Goal: Find specific page/section: Find specific page/section

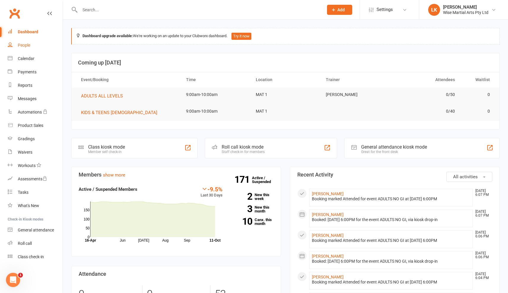
click at [26, 45] on div "People" at bounding box center [24, 45] width 12 height 5
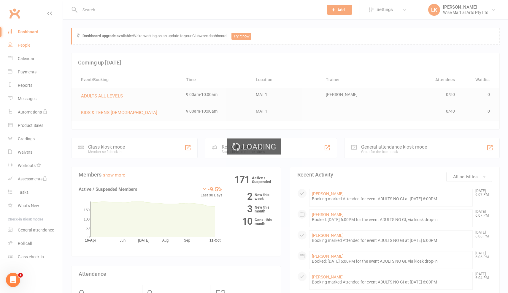
select select "50"
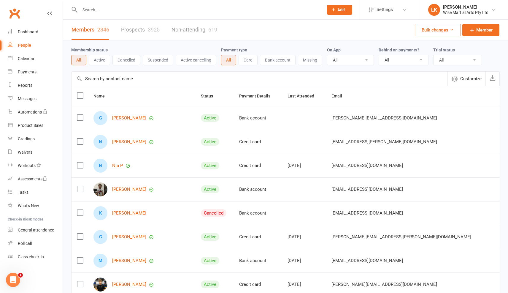
click at [193, 60] on button "Active cancelling" at bounding box center [196, 60] width 41 height 11
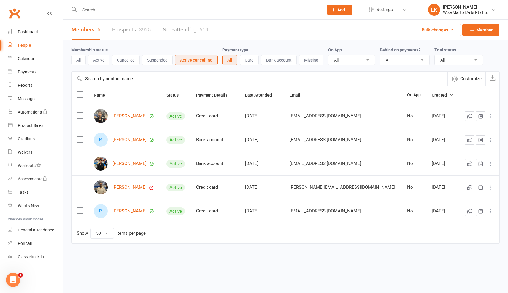
click at [157, 59] on button "Suspended" at bounding box center [157, 60] width 31 height 11
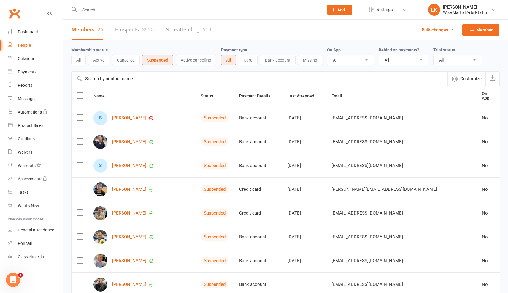
click at [101, 60] on button "Active" at bounding box center [98, 60] width 21 height 11
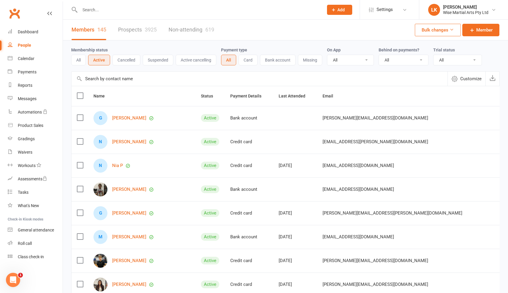
click at [110, 11] on input "text" at bounding box center [198, 10] width 241 height 8
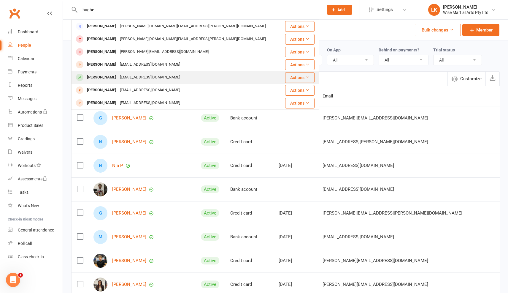
type input "hughe"
click at [106, 76] on div "[PERSON_NAME]" at bounding box center [101, 77] width 33 height 9
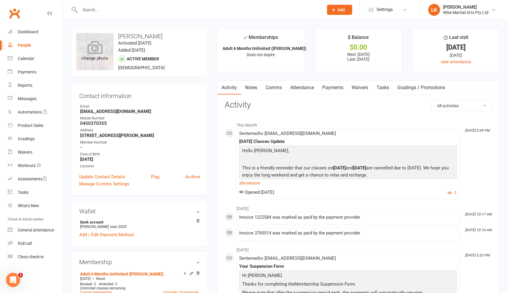
click at [97, 52] on icon at bounding box center [94, 47] width 15 height 13
click at [336, 88] on link "Payments" at bounding box center [332, 88] width 29 height 14
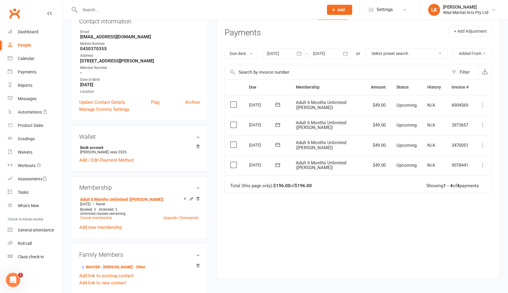
scroll to position [76, 0]
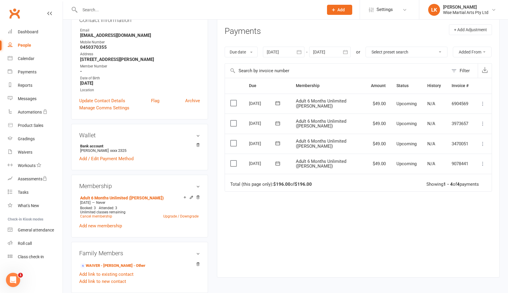
click at [283, 51] on div at bounding box center [284, 52] width 42 height 11
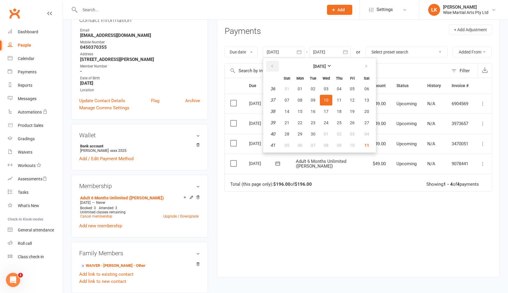
click at [271, 67] on icon "button" at bounding box center [272, 66] width 4 height 5
click at [354, 88] on span "01" at bounding box center [352, 88] width 5 height 5
type input "[DATE]"
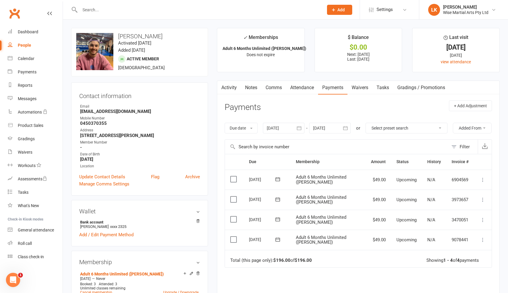
scroll to position [0, 0]
click at [120, 11] on input "text" at bounding box center [198, 10] width 241 height 8
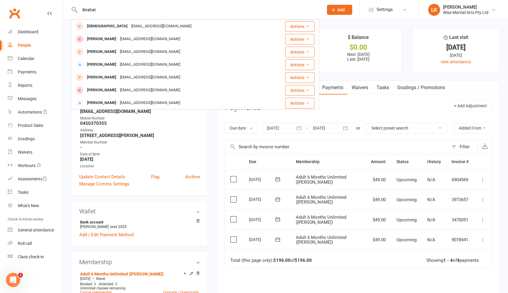
click at [108, 10] on input "ibrahat" at bounding box center [198, 10] width 241 height 8
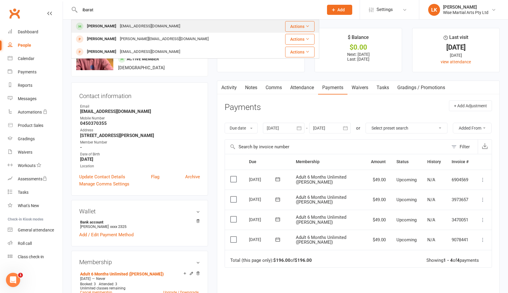
type input "ibarat"
click at [108, 26] on div "[PERSON_NAME]" at bounding box center [101, 26] width 33 height 9
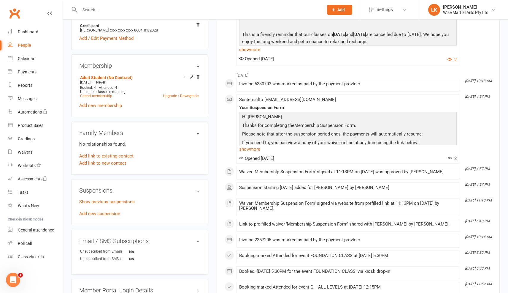
scroll to position [197, 0]
click at [102, 200] on link "Show previous suspensions" at bounding box center [107, 200] width 56 height 5
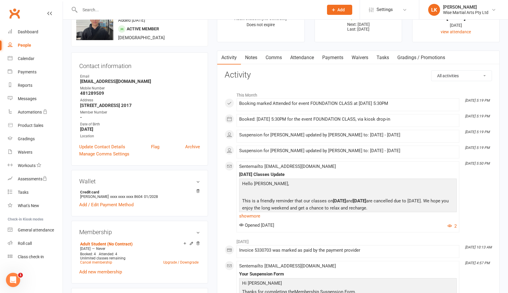
scroll to position [0, 0]
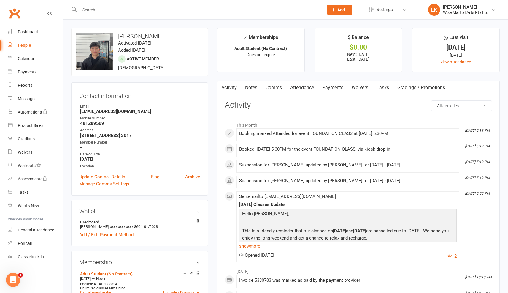
click at [336, 88] on link "Payments" at bounding box center [332, 88] width 29 height 14
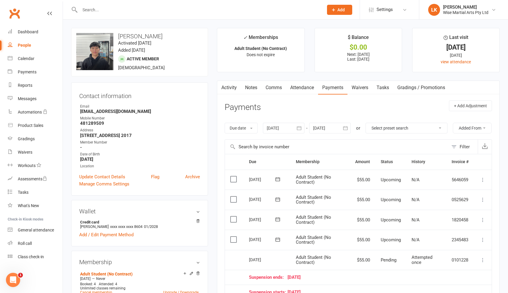
click at [106, 11] on input "text" at bounding box center [198, 10] width 241 height 8
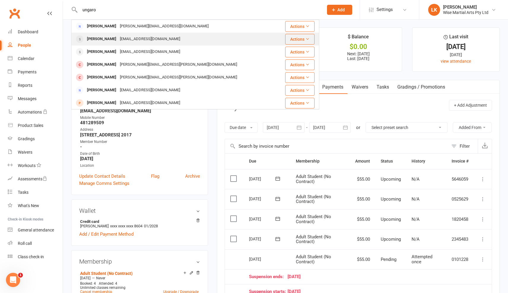
scroll to position [3, 0]
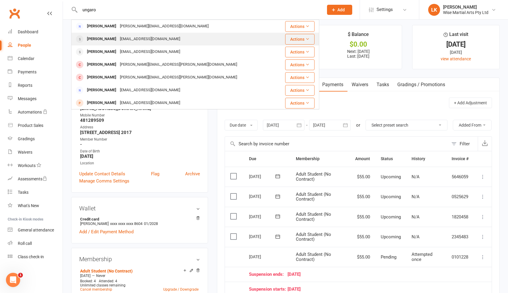
type input "ungaro"
click at [105, 41] on div "[PERSON_NAME]" at bounding box center [101, 39] width 33 height 9
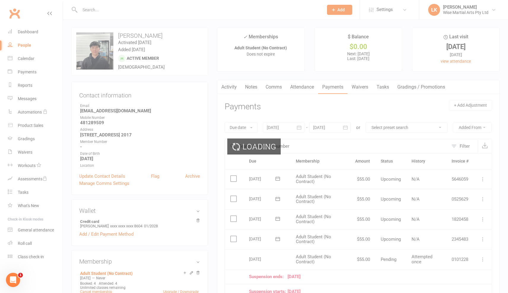
scroll to position [0, 0]
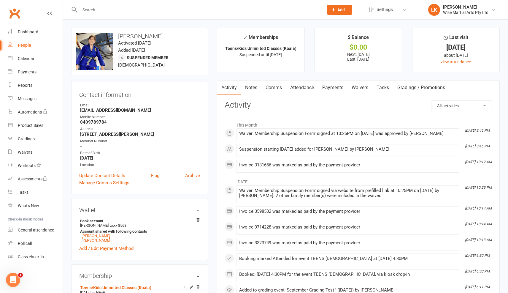
click at [335, 89] on link "Payments" at bounding box center [332, 88] width 29 height 14
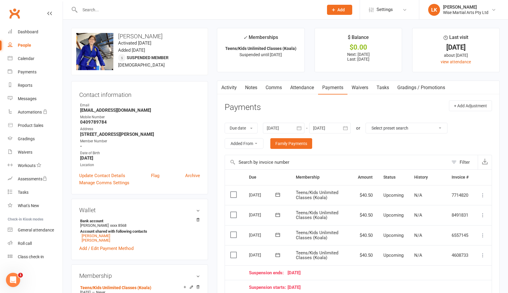
click at [107, 8] on input "text" at bounding box center [198, 10] width 241 height 8
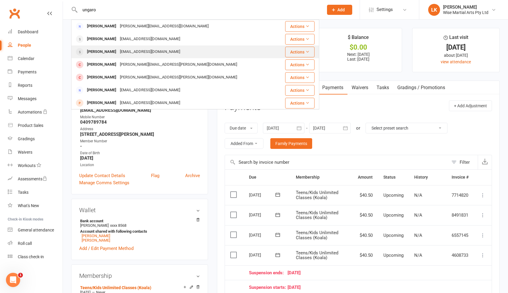
type input "ungaro"
click at [100, 54] on div "[PERSON_NAME]" at bounding box center [101, 52] width 33 height 9
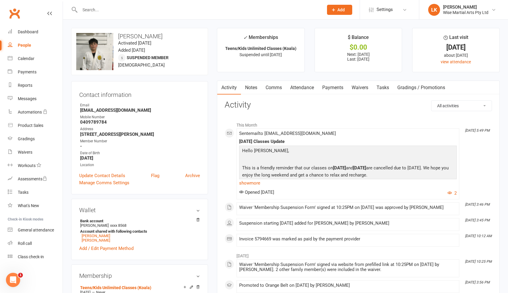
click at [338, 88] on link "Payments" at bounding box center [332, 88] width 29 height 14
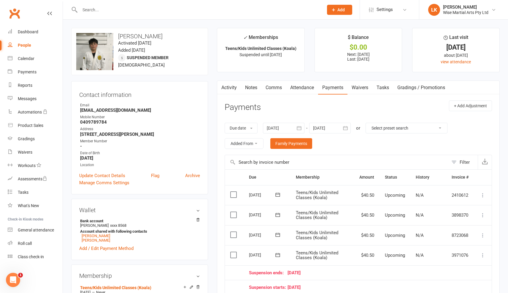
click at [116, 9] on input "text" at bounding box center [198, 10] width 241 height 8
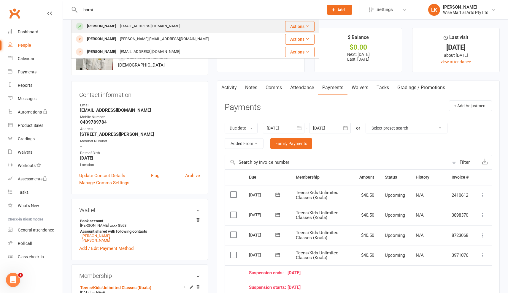
type input "ibarat"
click at [111, 27] on div "[PERSON_NAME]" at bounding box center [101, 26] width 33 height 9
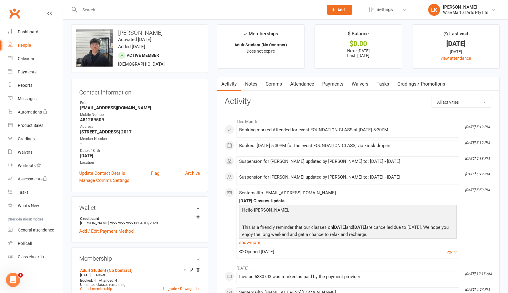
scroll to position [4, 0]
click at [336, 83] on link "Payments" at bounding box center [332, 84] width 29 height 14
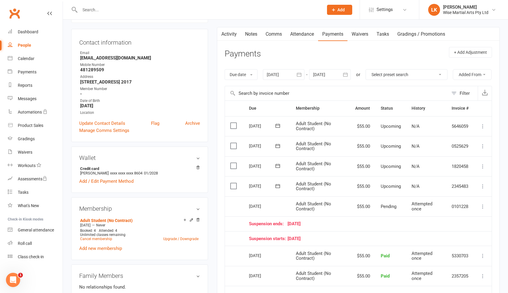
scroll to position [47, 0]
